Goal: Task Accomplishment & Management: Complete application form

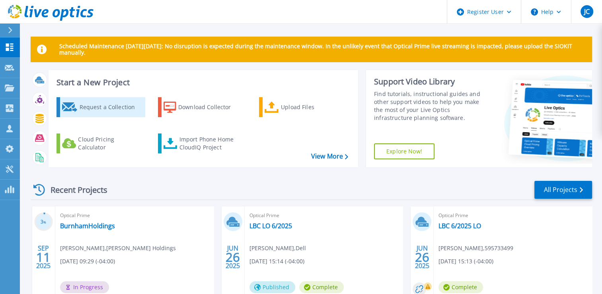
click at [80, 105] on div "Request a Collection" at bounding box center [111, 107] width 64 height 16
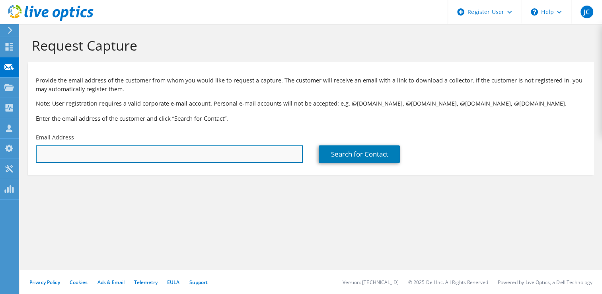
click at [75, 148] on input "text" at bounding box center [169, 154] width 267 height 18
click at [64, 154] on input "text" at bounding box center [169, 154] width 267 height 18
click at [73, 155] on input "text" at bounding box center [169, 154] width 267 height 18
paste input "mcrescenzi@robsonforensic.com"
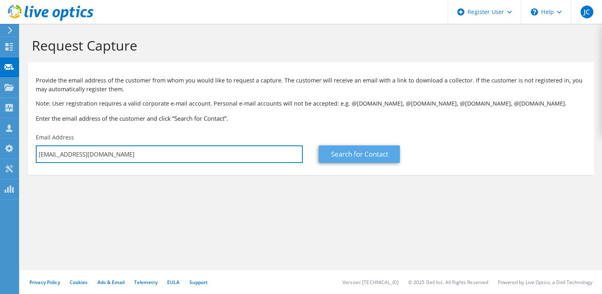
type input "mcrescenzi@robsonforensic.com"
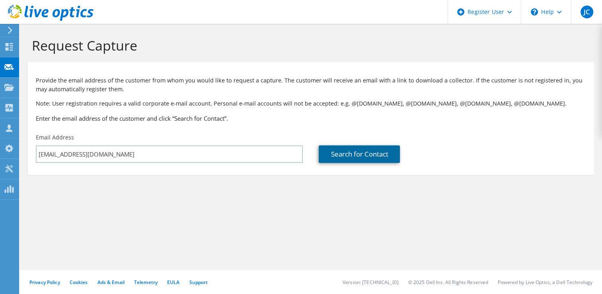
click at [344, 160] on link "Search for Contact" at bounding box center [359, 154] width 81 height 18
type input "ROBSON FORENSIC INC"
type input "Mark"
type input "Crescenzi"
type input "United States"
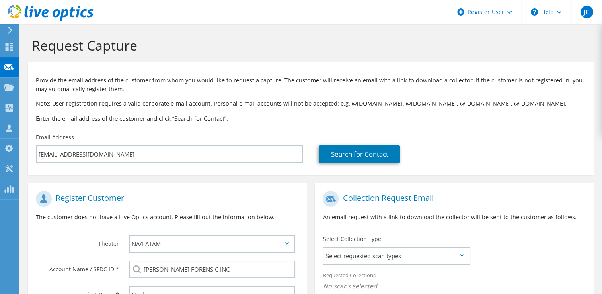
click at [306, 194] on div "Register Customer The customer does not have a Live Optics account. Please fill…" at bounding box center [167, 209] width 279 height 44
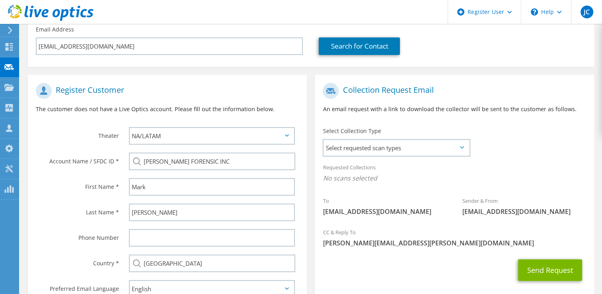
scroll to position [159, 0]
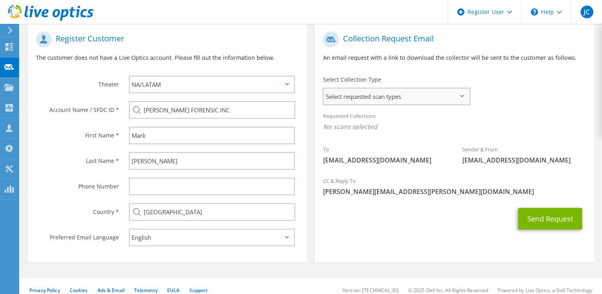
click at [377, 95] on span "Select requested scan types" at bounding box center [396, 96] width 145 height 16
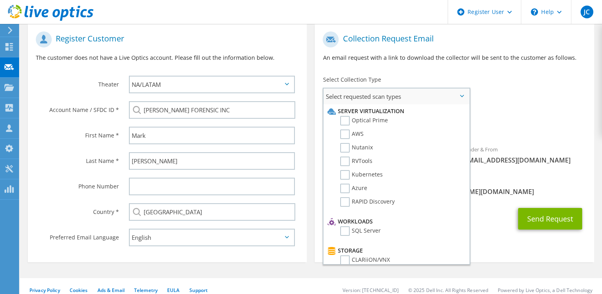
click at [336, 119] on li "Optical Prime" at bounding box center [395, 123] width 139 height 14
click at [345, 120] on label "Optical Prime" at bounding box center [364, 121] width 48 height 10
click at [0, 0] on input "Optical Prime" at bounding box center [0, 0] width 0 height 0
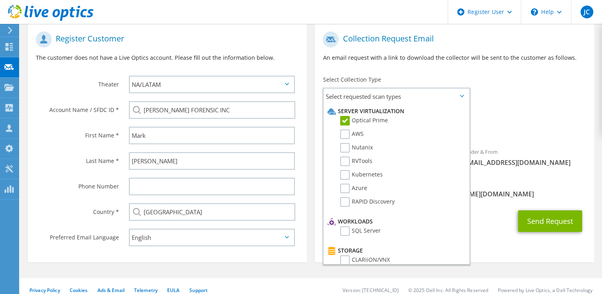
click at [505, 117] on div "Requested Collections No scans selected Optical Prime" at bounding box center [454, 123] width 279 height 32
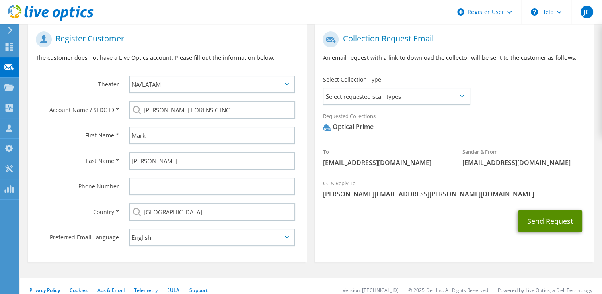
click at [555, 222] on button "Send Request" at bounding box center [550, 220] width 64 height 21
